Goal: Use online tool/utility: Utilize a website feature to perform a specific function

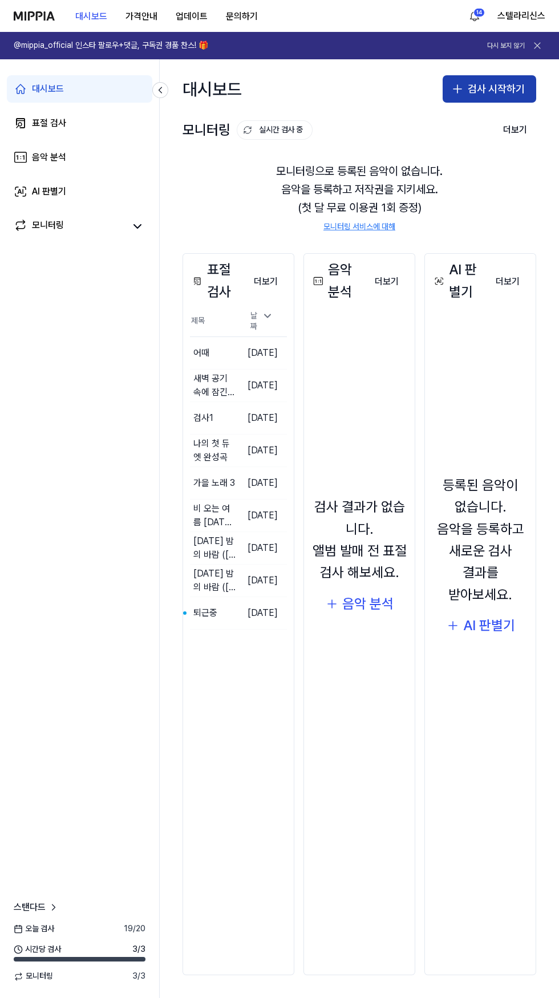
click at [457, 89] on icon "button" at bounding box center [457, 89] width 0 height 8
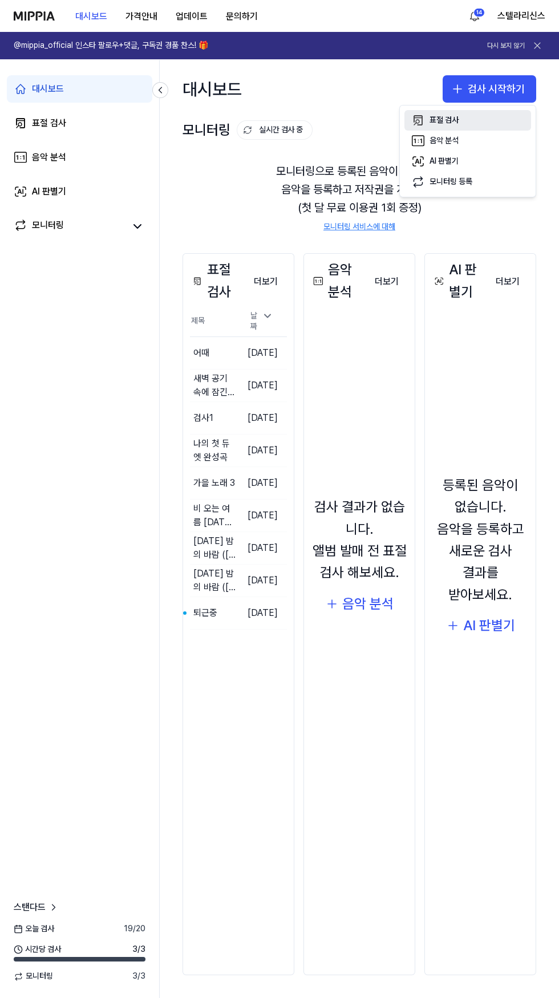
click at [416, 122] on icon "button" at bounding box center [418, 120] width 14 height 14
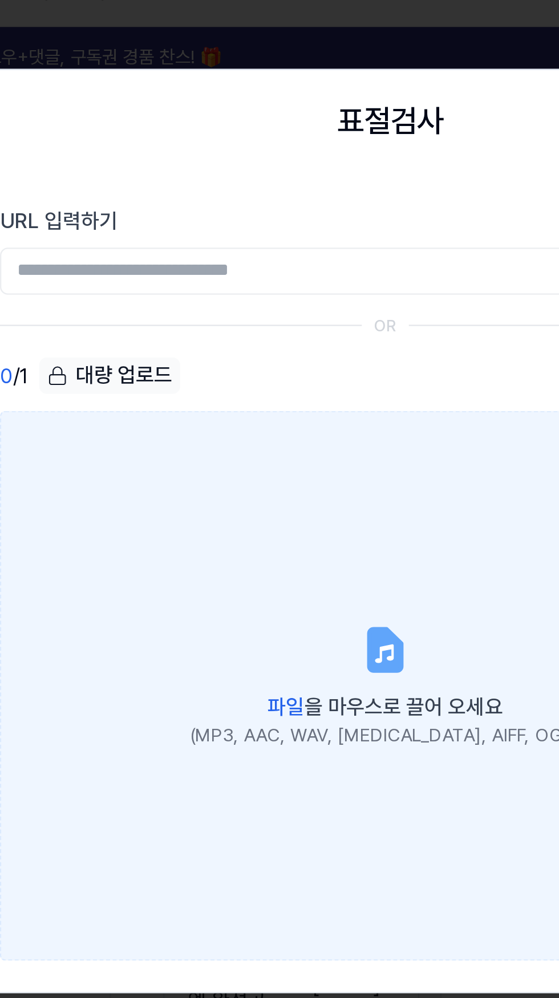
click at [286, 305] on icon at bounding box center [280, 304] width 14 height 18
click at [0, 0] on input "파일 을 마우스로 끌어 오세요 (MP3, AAC, WAV, FLAC, AIFF, OGG)" at bounding box center [0, 0] width 0 height 0
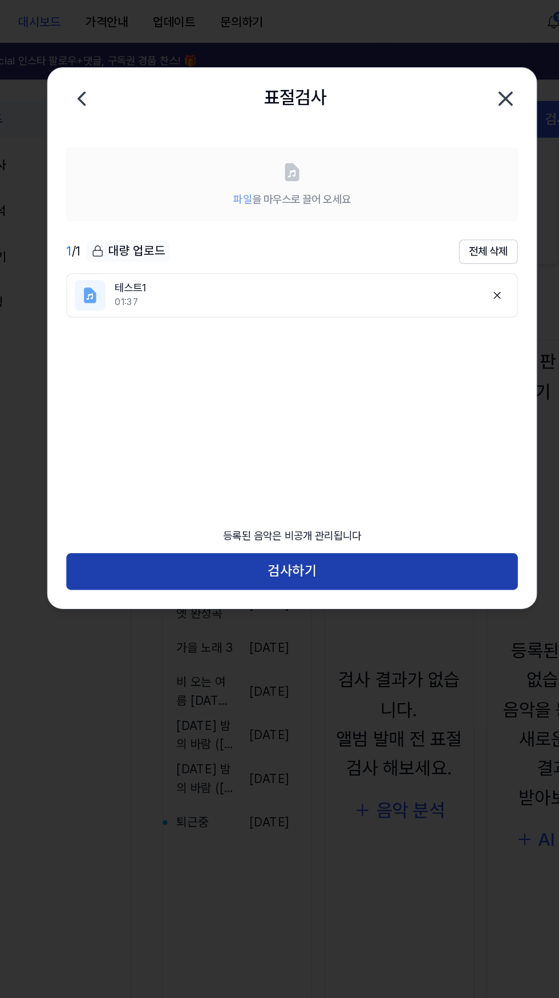
click at [362, 414] on button "검사하기" at bounding box center [279, 425] width 336 height 27
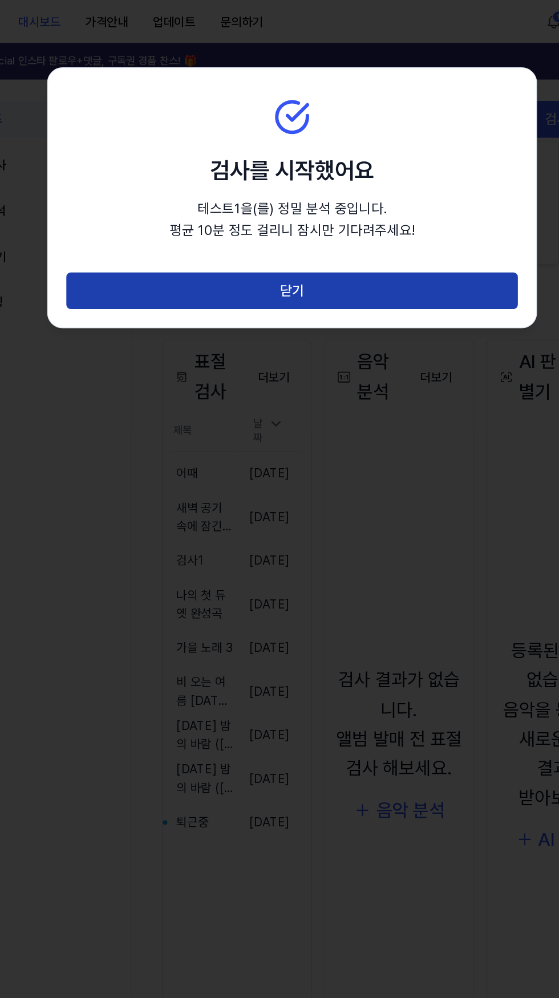
click at [390, 223] on button "닫기" at bounding box center [279, 216] width 336 height 27
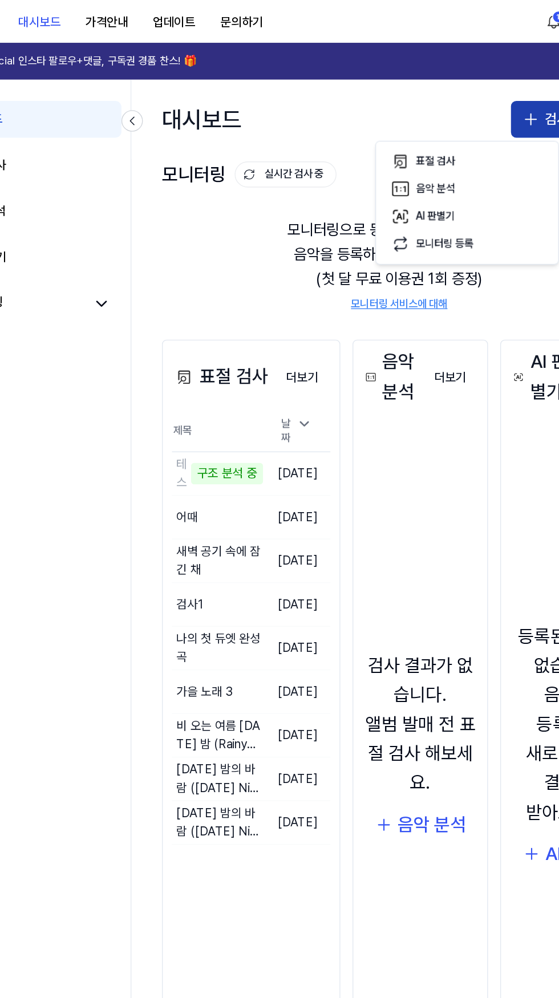
click at [455, 86] on icon "button" at bounding box center [457, 89] width 14 height 14
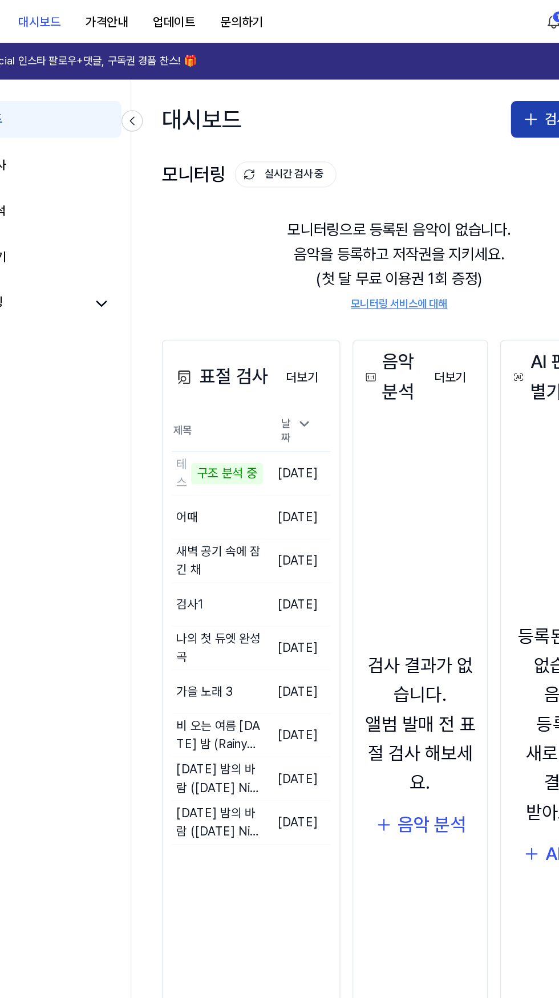
click at [448, 93] on button "검사 시작하기" at bounding box center [488, 88] width 93 height 27
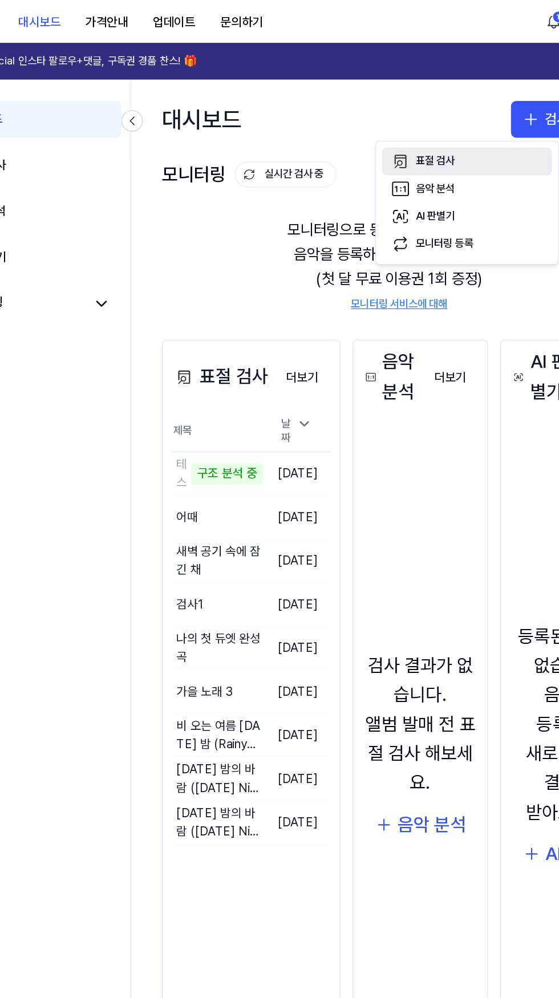
click at [397, 120] on div "표절 검사" at bounding box center [386, 120] width 29 height 11
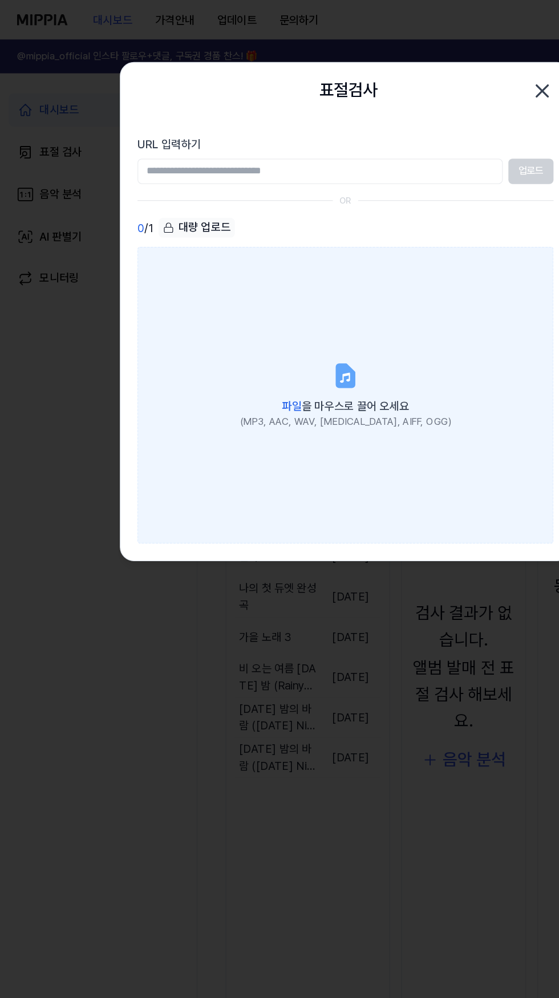
click at [283, 315] on label "파일 을 마우스로 끌어 오세요 (MP3, AAC, WAV, FLAC, AIFF, OGG)" at bounding box center [279, 319] width 336 height 239
click at [0, 0] on input "파일 을 마우스로 끌어 오세요 (MP3, AAC, WAV, FLAC, AIFF, OGG)" at bounding box center [0, 0] width 0 height 0
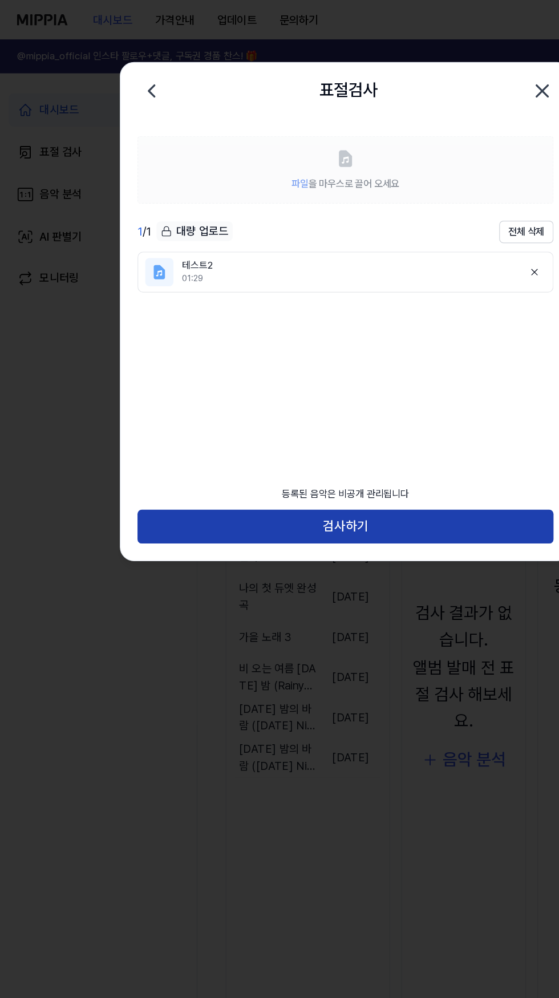
click at [302, 422] on button "검사하기" at bounding box center [279, 425] width 336 height 27
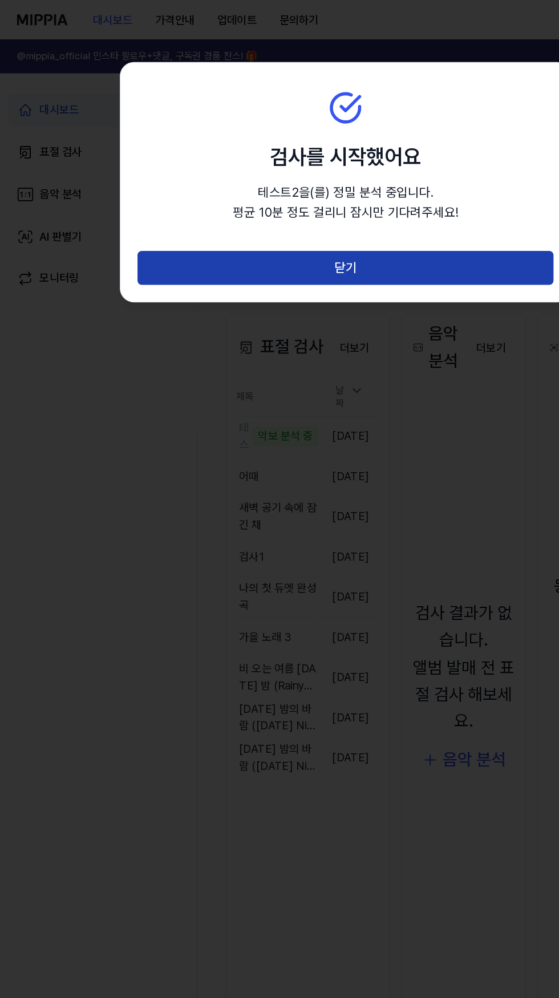
click at [359, 225] on button "닫기" at bounding box center [279, 216] width 336 height 27
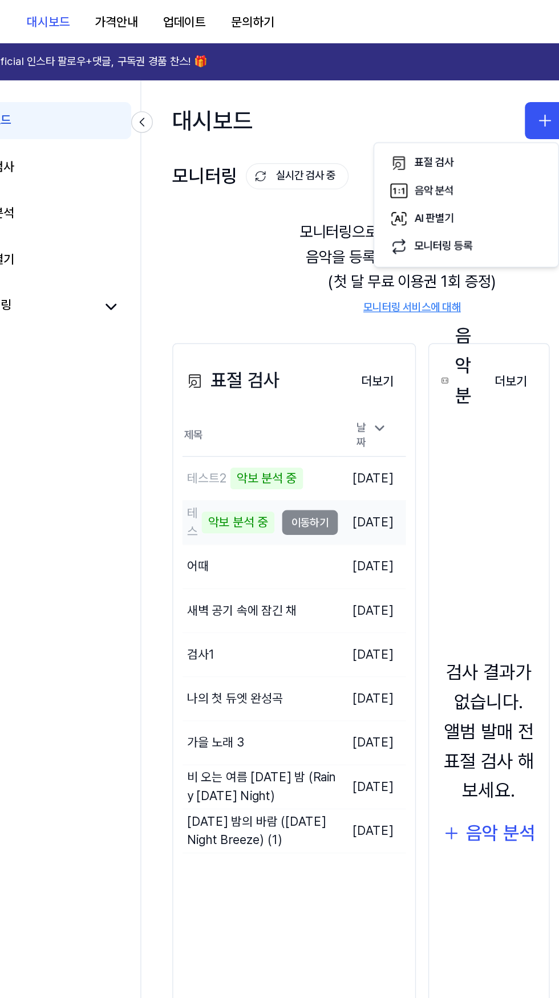
click at [219, 384] on div "악보 분석 중" at bounding box center [231, 385] width 54 height 16
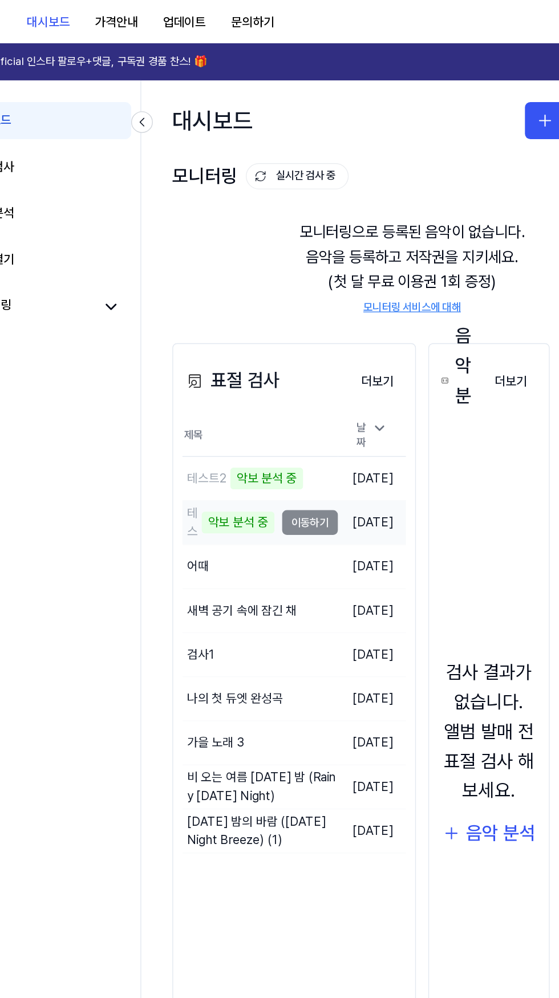
click at [289, 376] on td "테스트1 악보 분석 중 이동하기" at bounding box center [247, 385] width 115 height 32
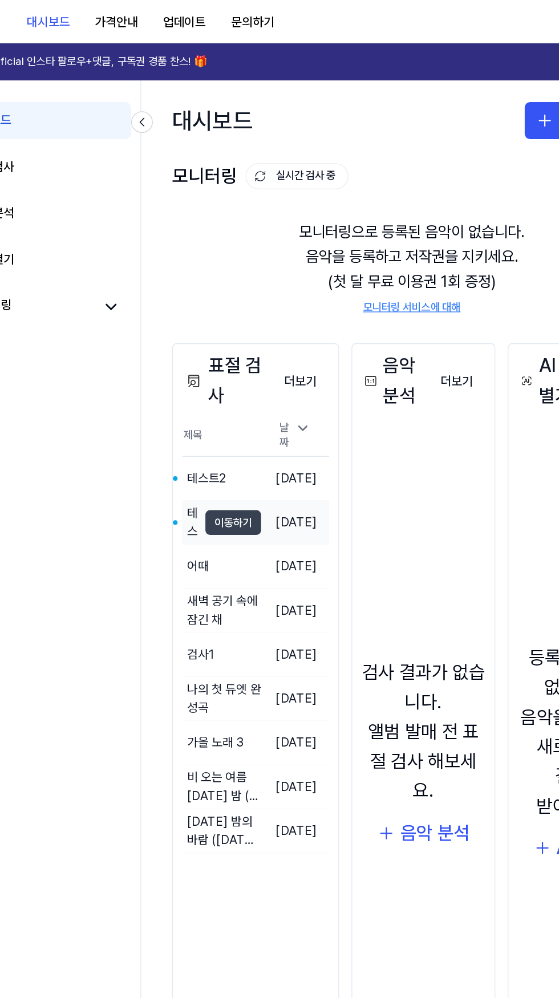
click at [232, 380] on button "이동하기" at bounding box center [227, 385] width 41 height 18
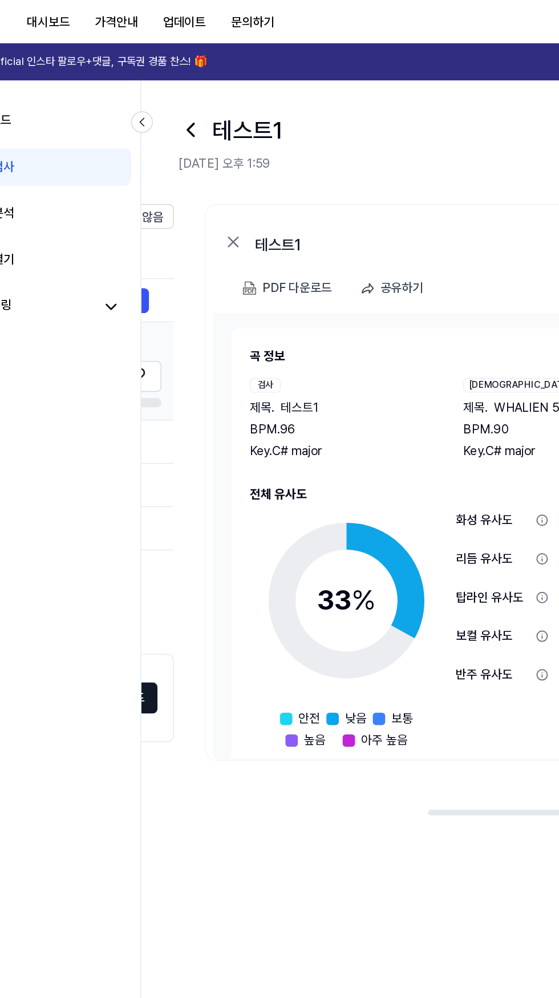
scroll to position [0, 520]
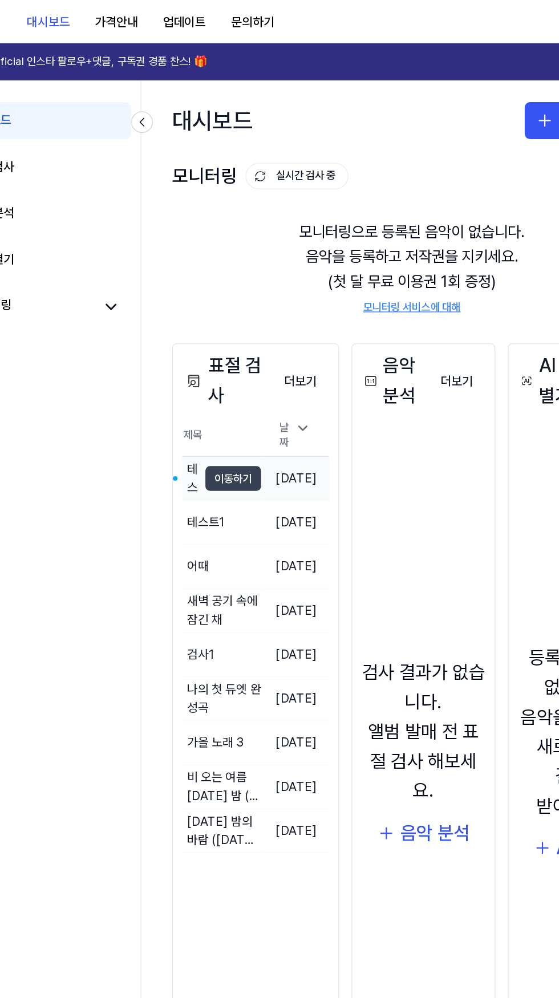
click at [212, 344] on button "이동하기" at bounding box center [227, 353] width 41 height 18
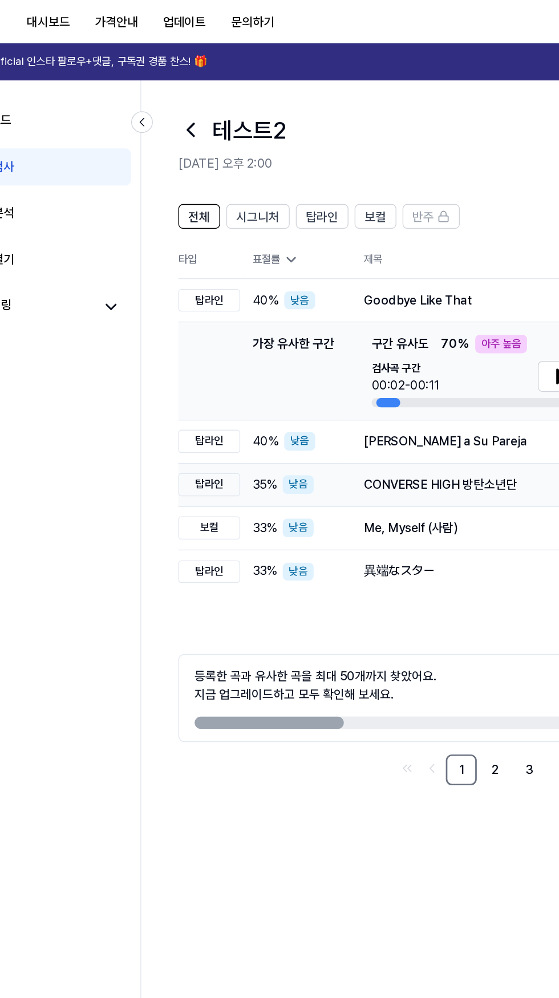
click at [231, 344] on td "탑라인" at bounding box center [210, 357] width 46 height 32
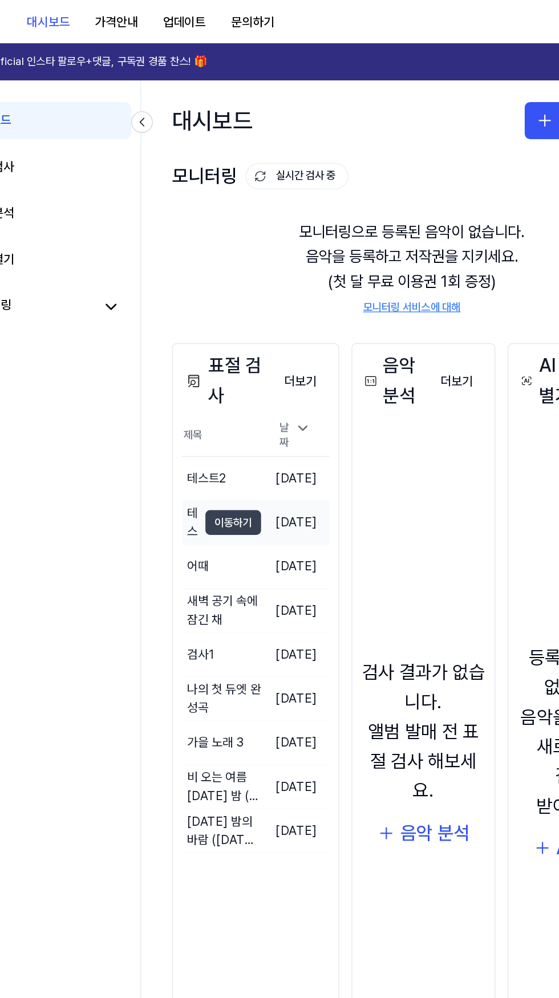
click at [212, 385] on button "이동하기" at bounding box center [227, 385] width 41 height 18
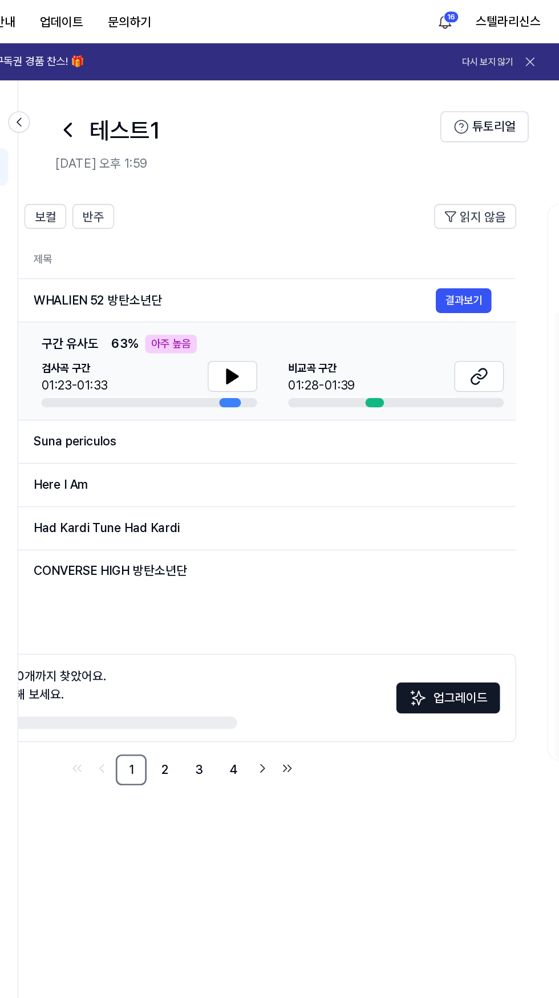
scroll to position [0, 152]
click at [491, 221] on button "결과보기" at bounding box center [488, 222] width 41 height 18
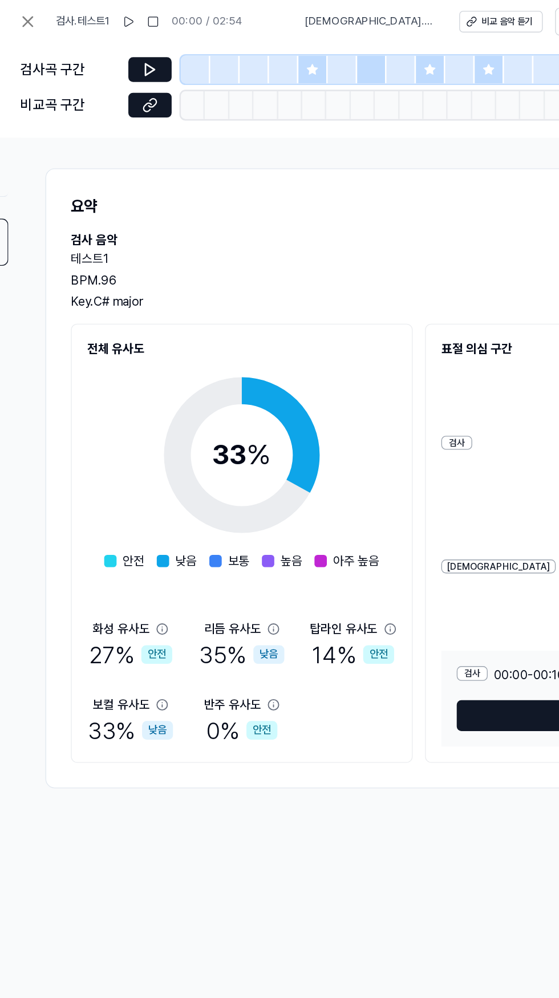
scroll to position [0, 0]
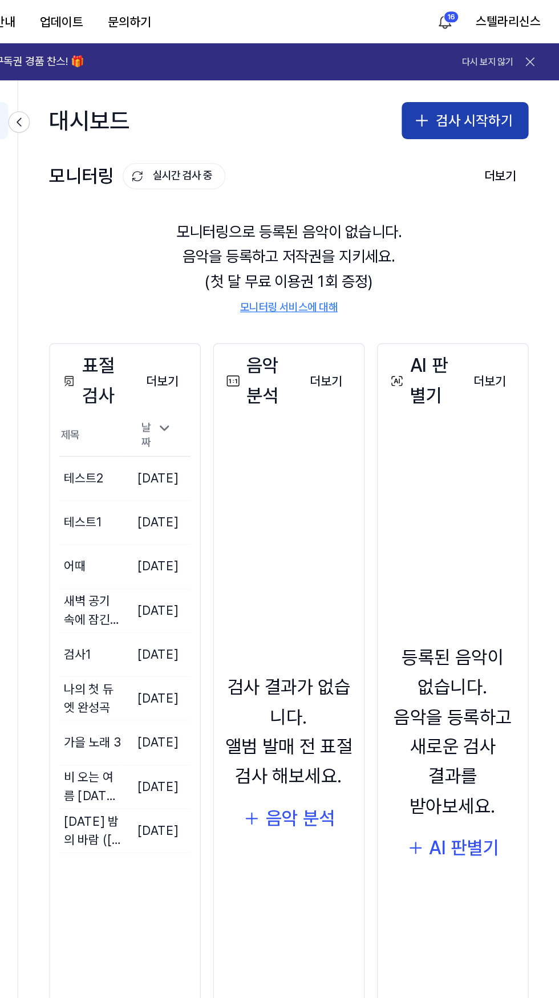
click at [476, 80] on button "검사 시작하기" at bounding box center [488, 88] width 93 height 27
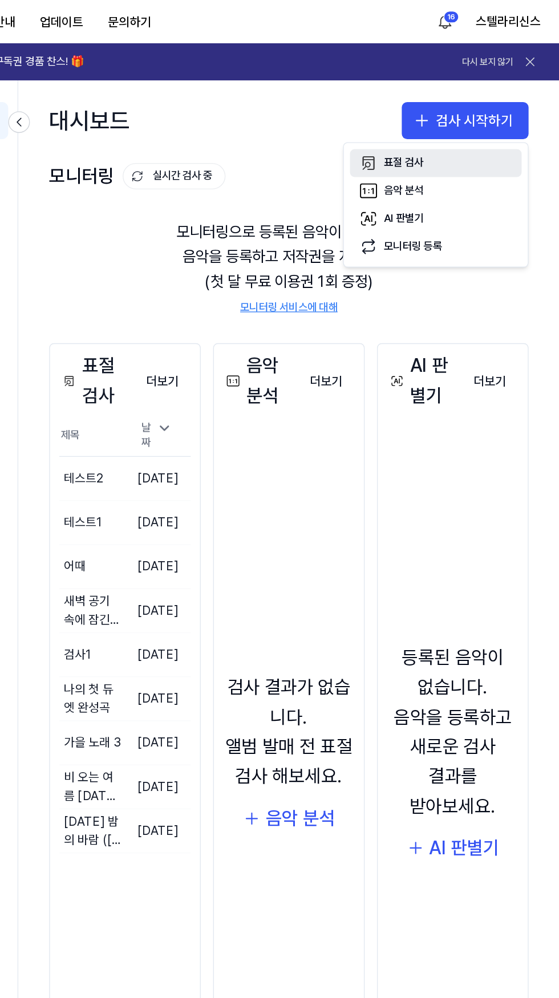
click at [426, 123] on button "표절 검사" at bounding box center [467, 120] width 127 height 21
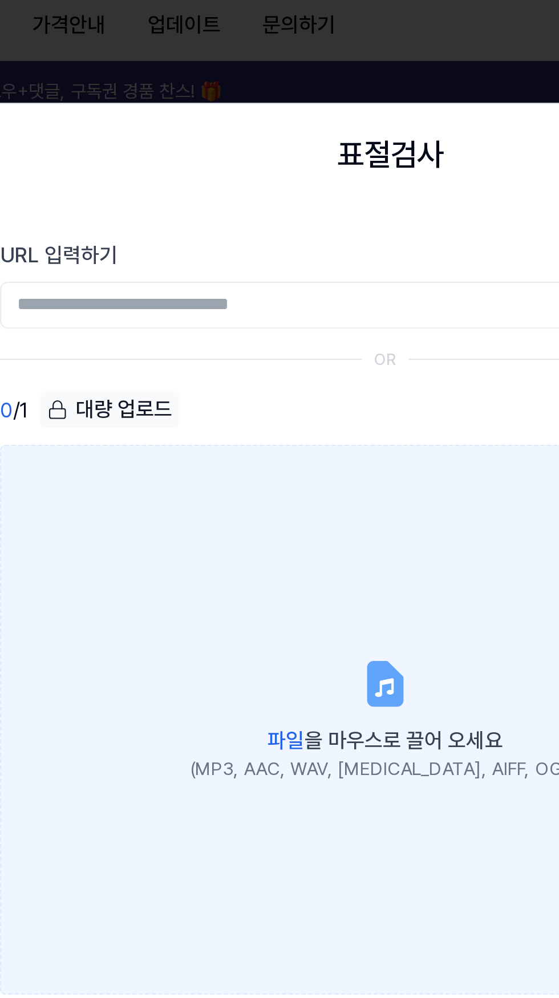
click at [278, 301] on icon at bounding box center [280, 304] width 14 height 18
click at [0, 0] on input "파일 을 마우스로 끌어 오세요 (MP3, AAC, WAV, FLAC, AIFF, OGG)" at bounding box center [0, 0] width 0 height 0
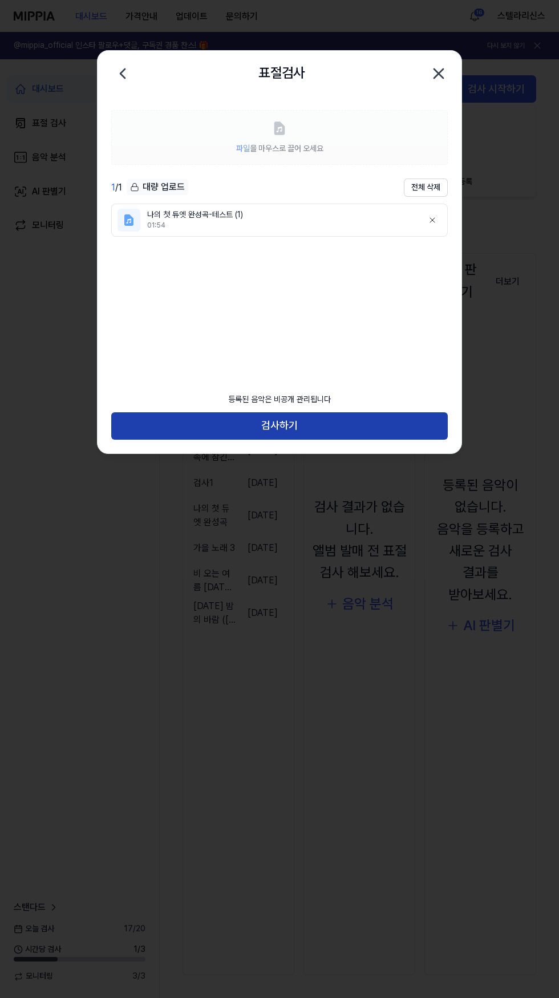
click at [352, 421] on button "검사하기" at bounding box center [279, 425] width 336 height 27
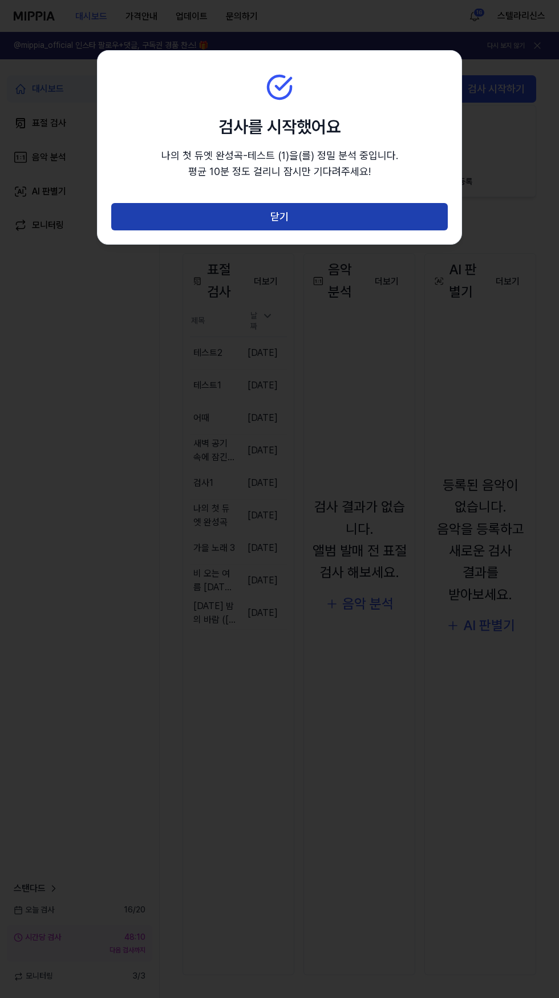
click at [388, 203] on button "닫기" at bounding box center [279, 216] width 336 height 27
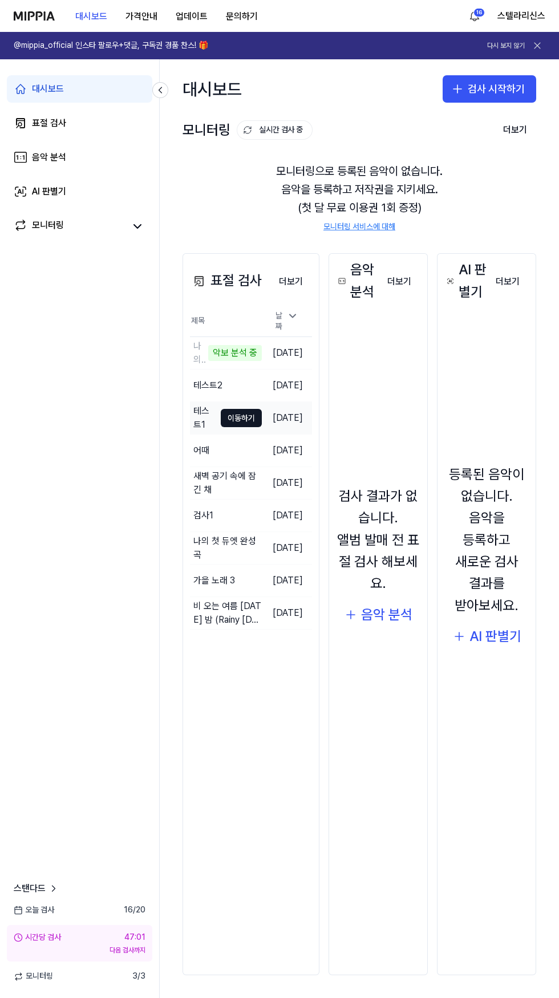
click at [215, 419] on td "테스트1 이동하기" at bounding box center [226, 418] width 72 height 32
click at [242, 417] on button "이동하기" at bounding box center [241, 418] width 41 height 18
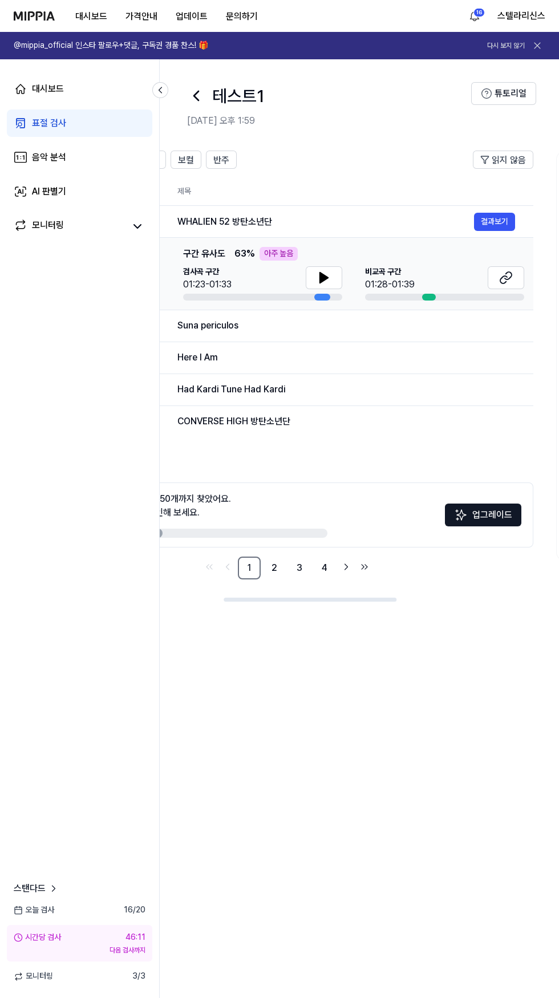
scroll to position [0, 520]
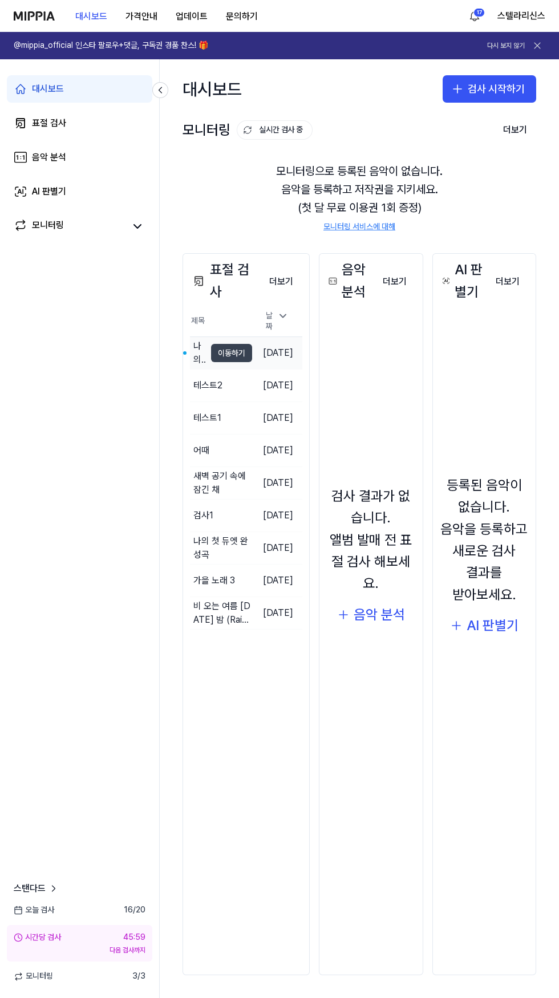
click at [216, 356] on button "이동하기" at bounding box center [231, 353] width 41 height 18
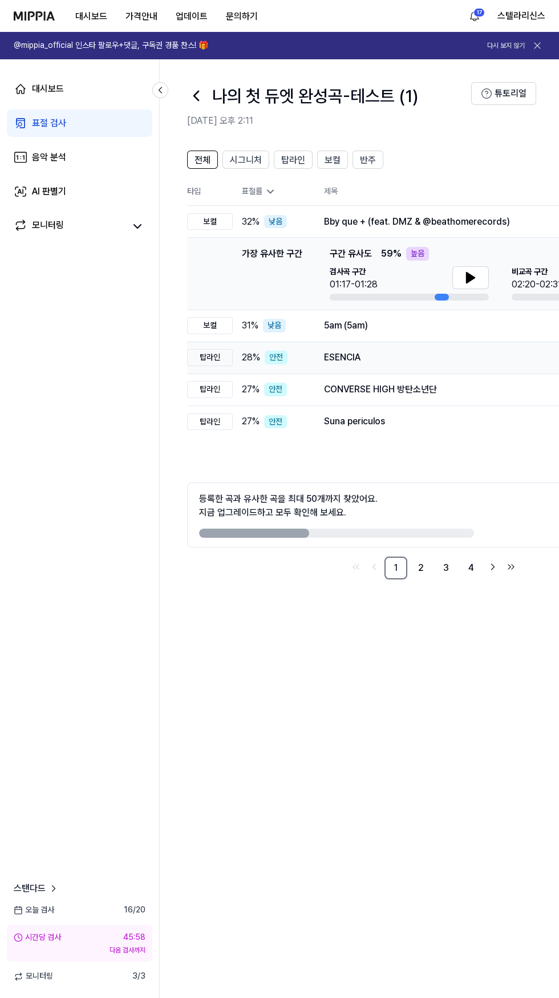
click at [247, 349] on td "28 % 안전" at bounding box center [269, 357] width 73 height 32
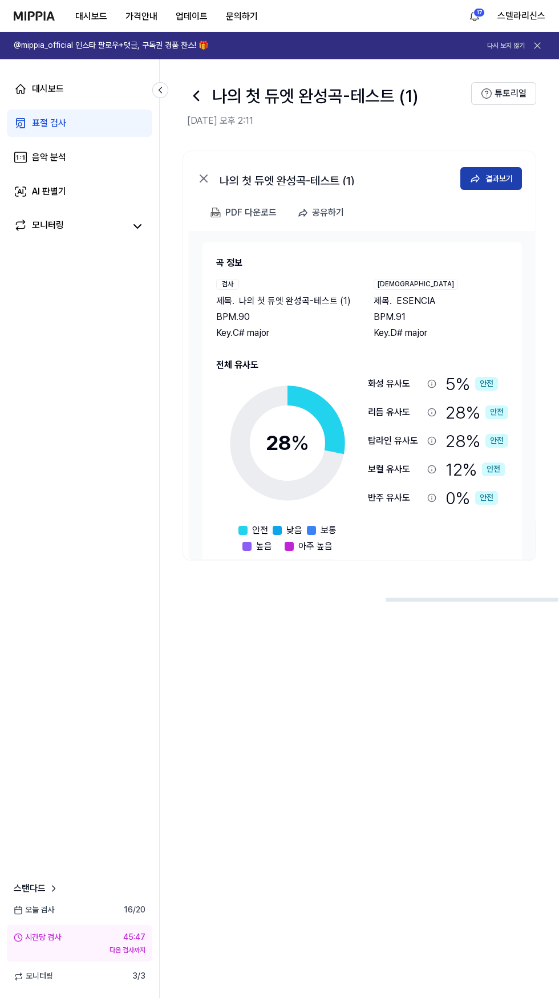
click at [510, 172] on div "결과보기" at bounding box center [498, 178] width 27 height 13
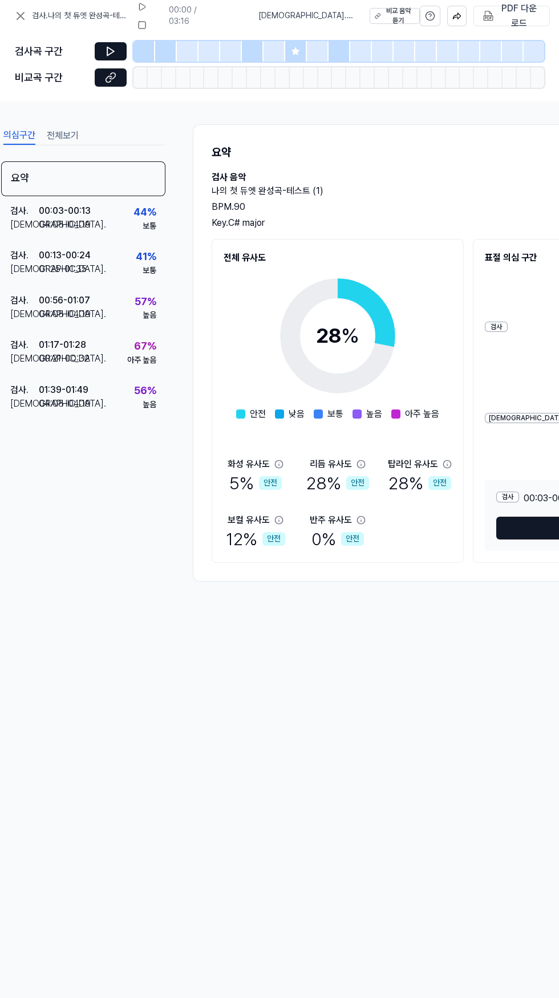
scroll to position [0, 0]
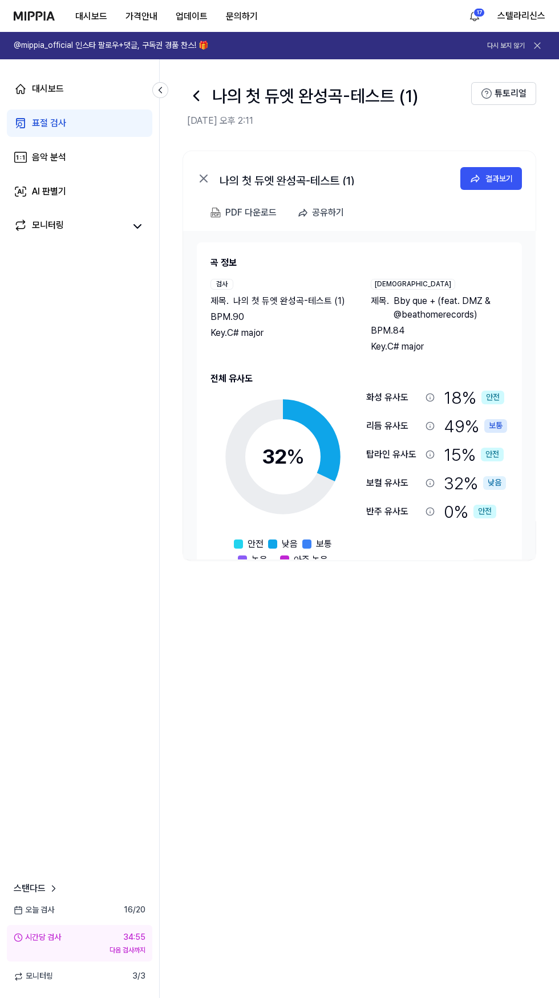
scroll to position [87, 0]
click at [506, 172] on div "결과보기" at bounding box center [498, 178] width 27 height 13
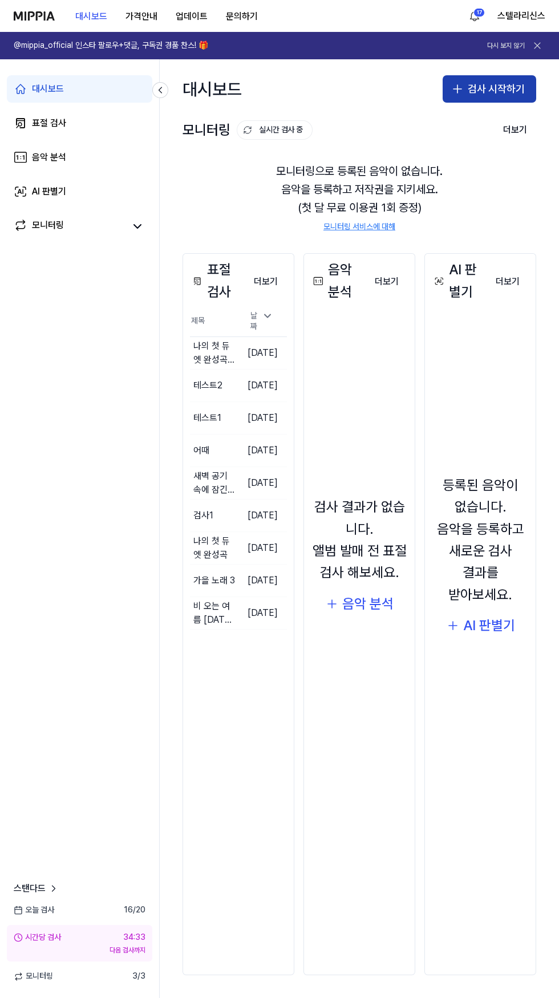
click at [493, 93] on button "검사 시작하기" at bounding box center [488, 88] width 93 height 27
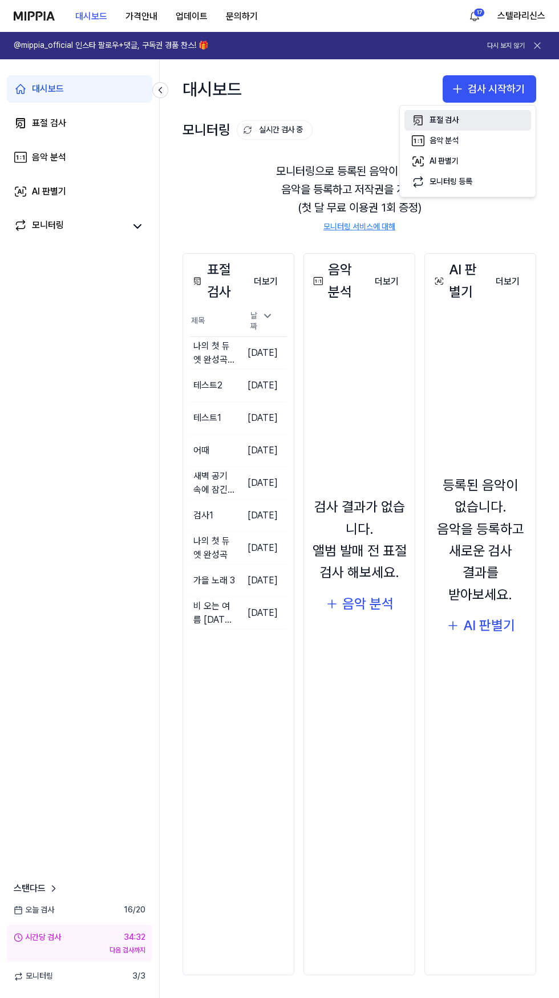
click at [456, 114] on button "표절 검사" at bounding box center [467, 120] width 127 height 21
